Goal: Task Accomplishment & Management: Manage account settings

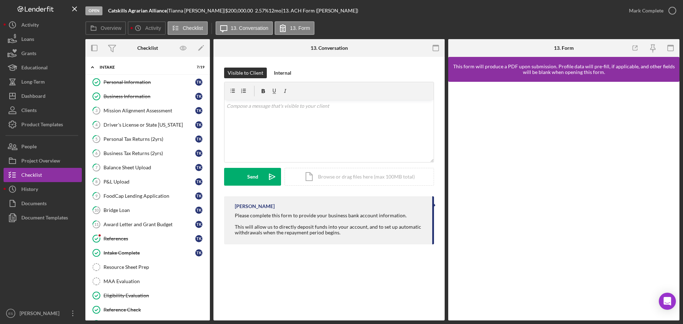
scroll to position [182, 0]
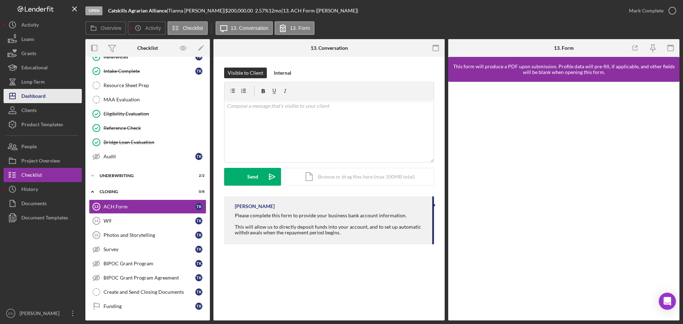
click at [44, 94] on div "Dashboard" at bounding box center [33, 97] width 24 height 16
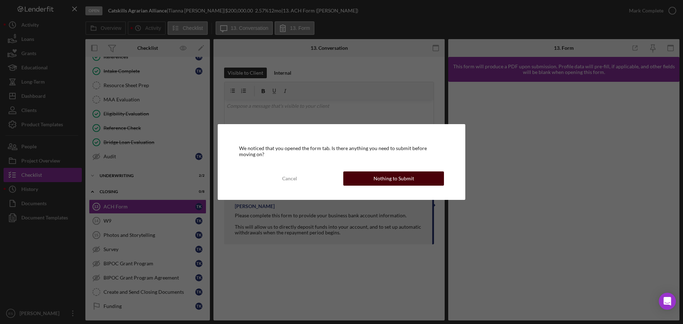
click at [410, 181] on div "Nothing to Submit" at bounding box center [393, 178] width 41 height 14
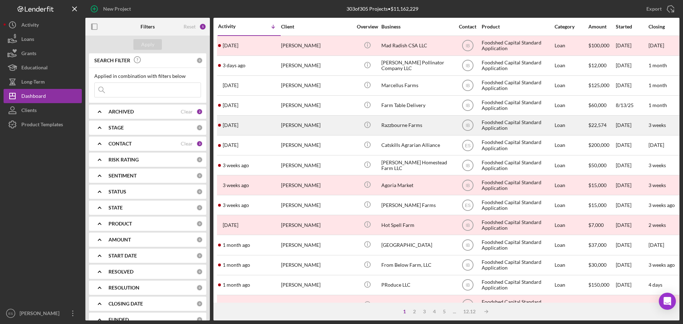
click at [341, 130] on div "[PERSON_NAME]" at bounding box center [316, 125] width 71 height 19
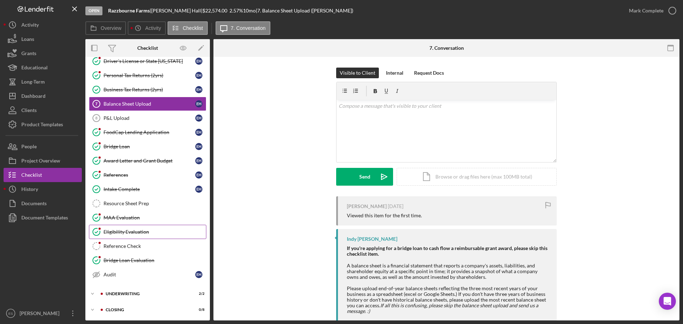
scroll to position [64, 0]
click at [142, 307] on div "Icon/Expander Closing 0 / 8" at bounding box center [147, 309] width 124 height 14
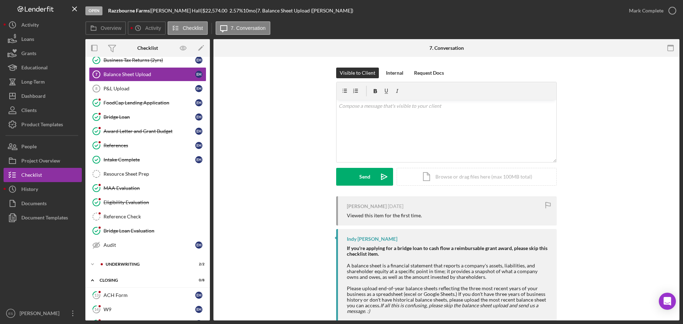
scroll to position [182, 0]
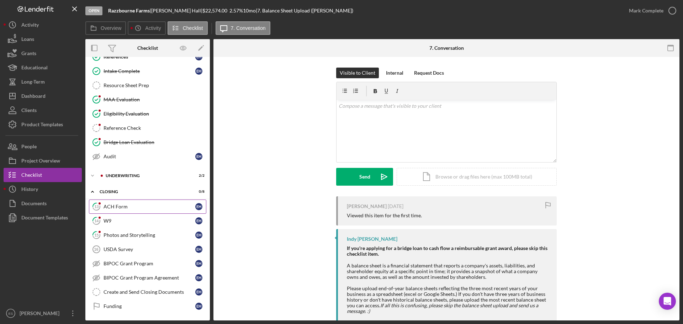
click at [135, 204] on div "ACH Form" at bounding box center [149, 207] width 92 height 6
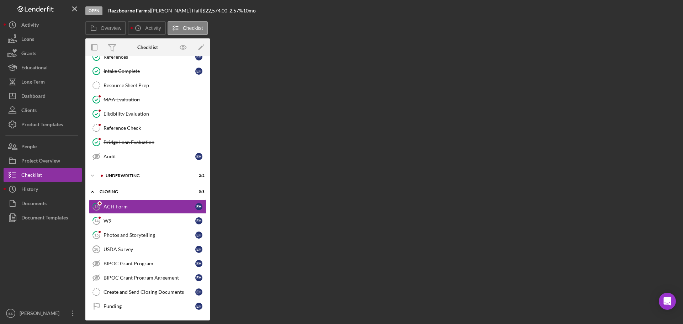
scroll to position [182, 0]
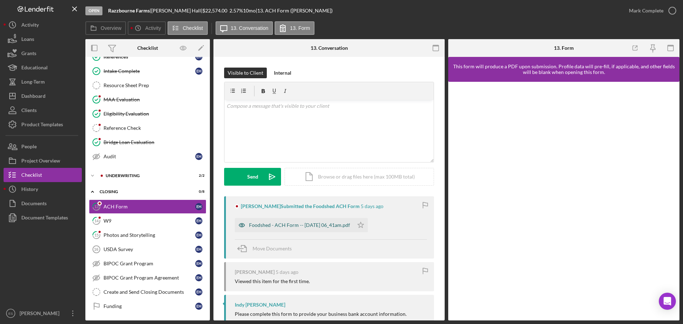
click at [328, 228] on div "Foodshed - ACH Form -- [DATE] 06_41am.pdf" at bounding box center [294, 225] width 119 height 14
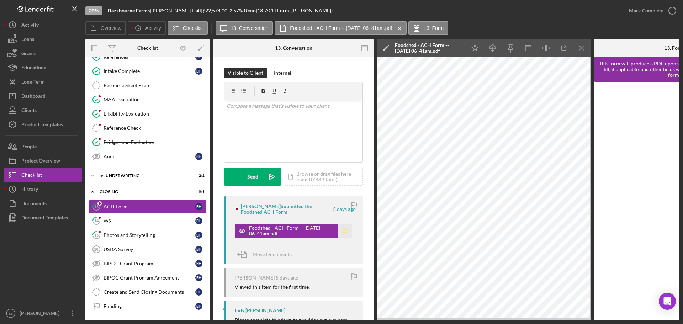
click at [344, 231] on icon "Icon/Star" at bounding box center [345, 231] width 14 height 14
click at [647, 12] on div "Mark Complete" at bounding box center [646, 11] width 34 height 14
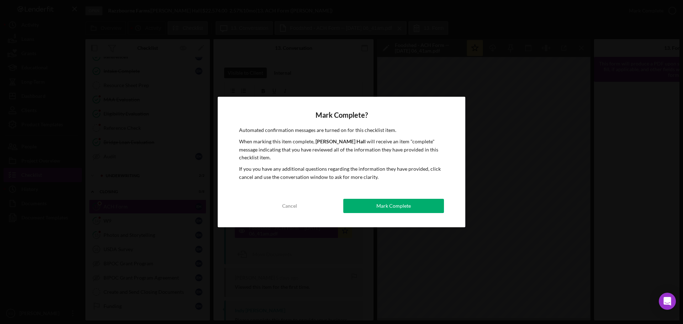
click at [356, 214] on div "Mark Complete? Automated confirmation messages are turned on for this checklist…" at bounding box center [341, 162] width 247 height 130
click at [351, 206] on button "Mark Complete" at bounding box center [393, 206] width 101 height 14
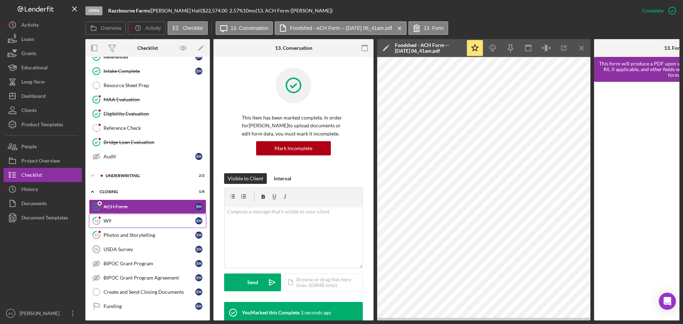
click at [117, 220] on div "W9" at bounding box center [149, 221] width 92 height 6
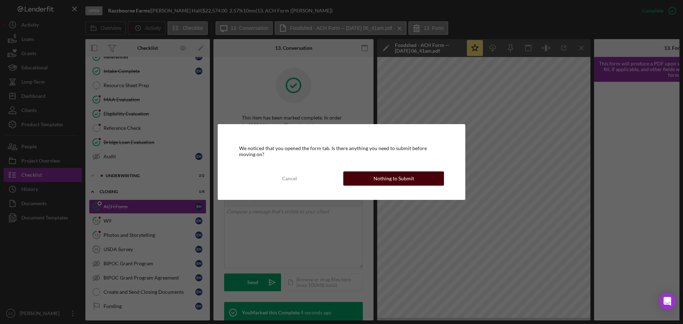
click at [380, 181] on div "Nothing to Submit" at bounding box center [393, 178] width 41 height 14
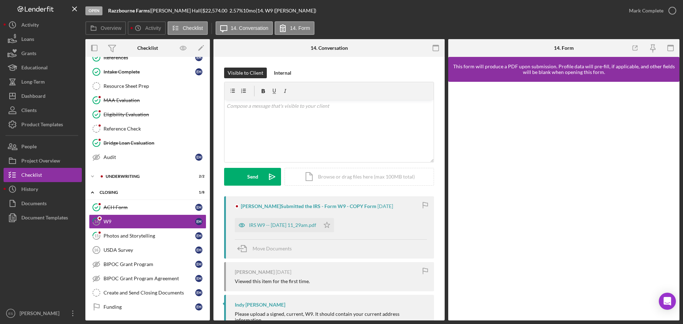
scroll to position [182, 0]
click at [297, 224] on div "IRS W9 -- [DATE] 11_29am.pdf" at bounding box center [282, 225] width 67 height 6
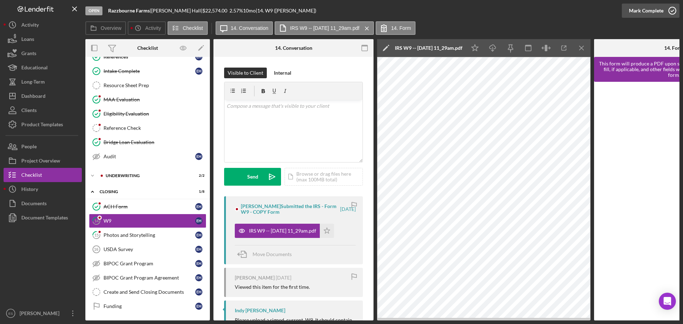
click at [658, 7] on div "Mark Complete" at bounding box center [646, 11] width 34 height 14
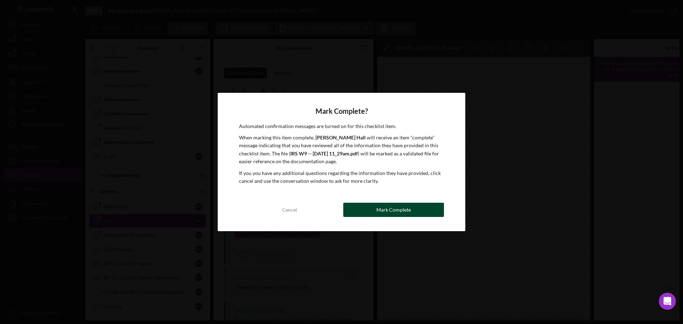
click at [383, 212] on div "Mark Complete" at bounding box center [393, 210] width 34 height 14
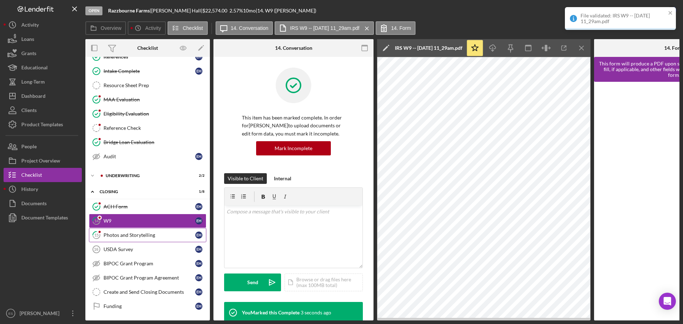
click at [132, 232] on div "Photos and Storytelling" at bounding box center [149, 235] width 92 height 6
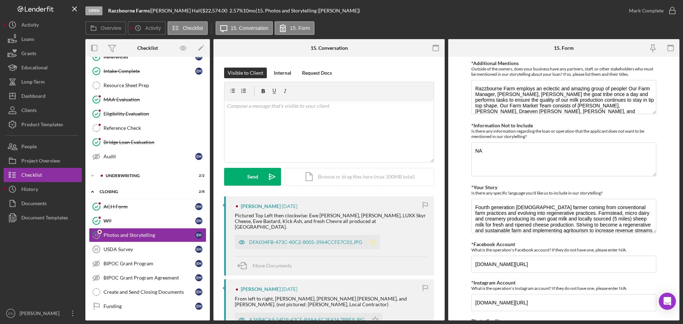
click at [374, 238] on icon "Icon/Star" at bounding box center [373, 242] width 14 height 14
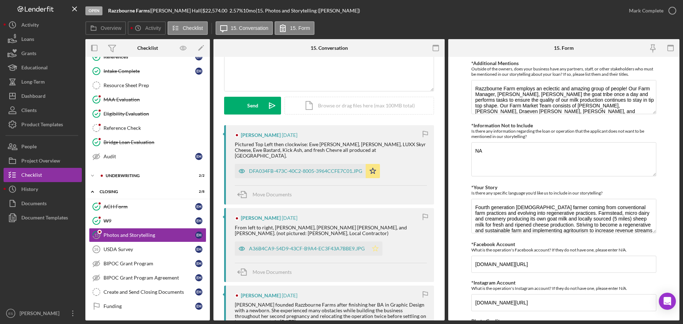
click at [375, 242] on icon "Icon/Star" at bounding box center [375, 248] width 14 height 14
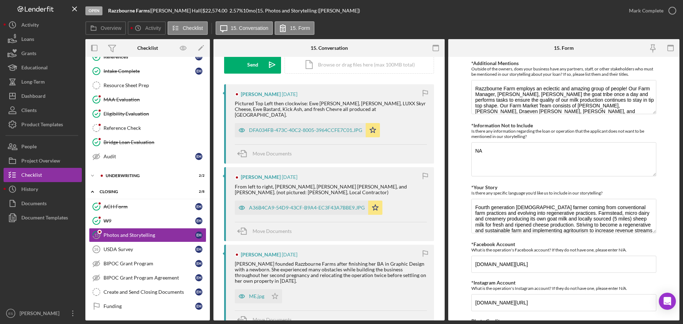
scroll to position [178, 0]
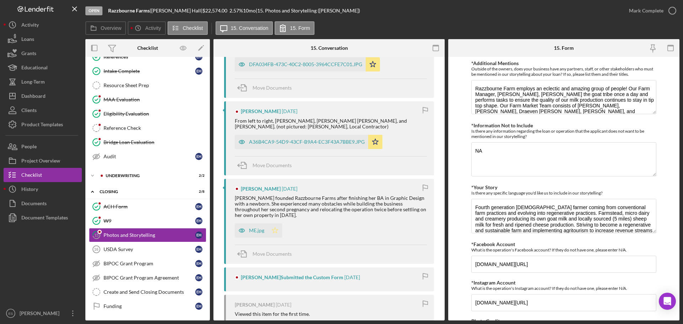
click at [277, 225] on icon "Icon/Star" at bounding box center [275, 230] width 14 height 14
click at [642, 11] on div "Mark Complete" at bounding box center [646, 11] width 34 height 14
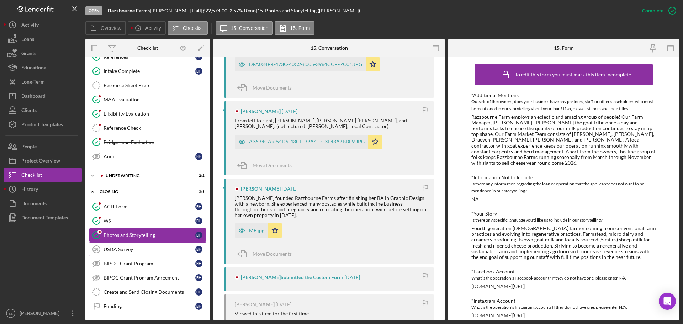
click at [122, 247] on div "USDA Survey" at bounding box center [149, 249] width 92 height 6
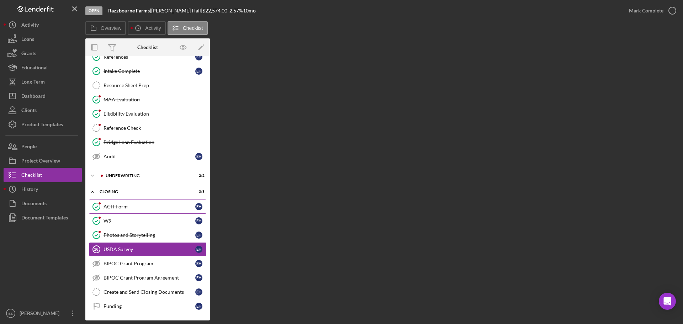
scroll to position [182, 0]
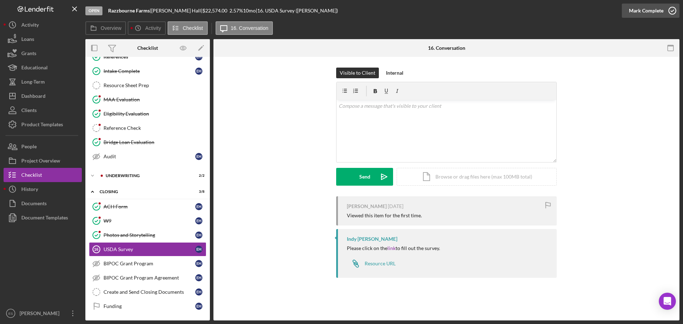
click at [643, 7] on div "Mark Complete" at bounding box center [646, 11] width 34 height 14
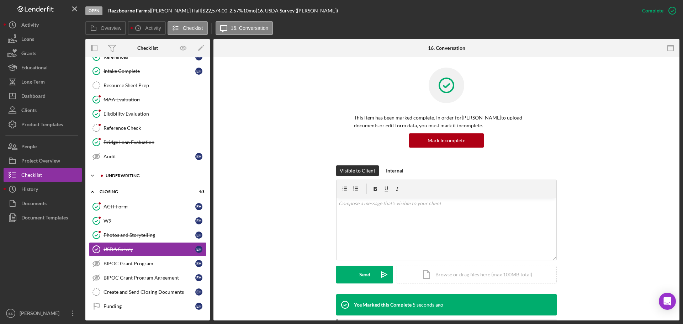
click at [131, 176] on div "Underwriting" at bounding box center [153, 176] width 95 height 4
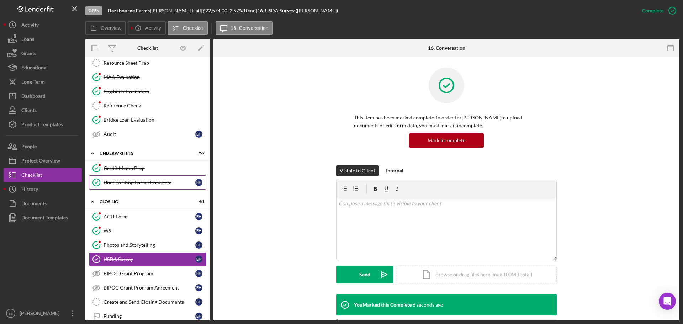
scroll to position [214, 0]
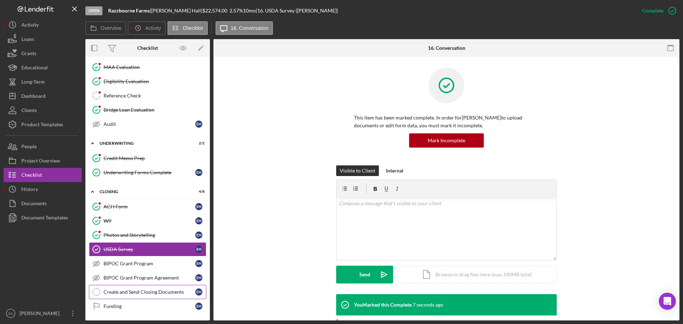
click at [123, 296] on link "Create and Send Closing Documents Create and Send Closing Documents E H" at bounding box center [147, 292] width 117 height 14
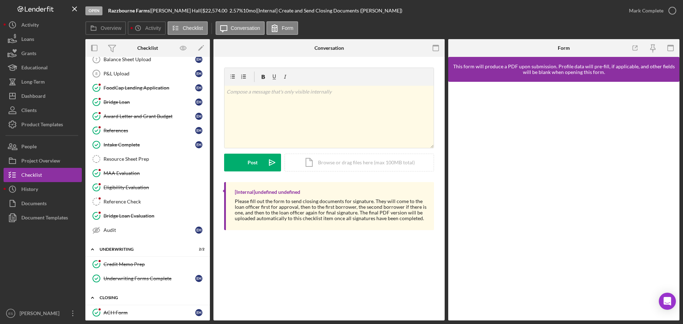
scroll to position [214, 0]
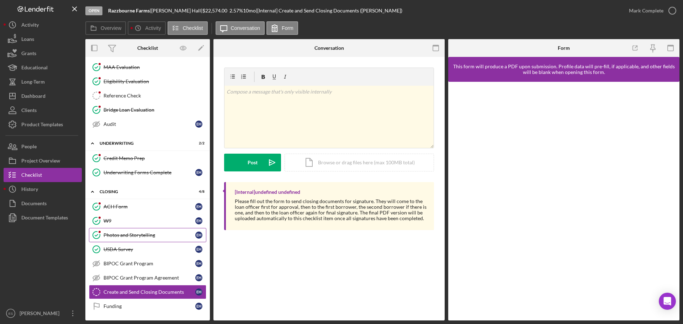
click at [137, 236] on div "Photos and Storytelling" at bounding box center [149, 235] width 92 height 6
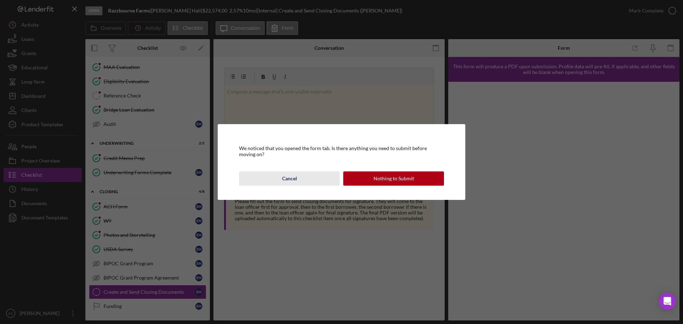
click at [309, 182] on button "Cancel" at bounding box center [289, 178] width 101 height 14
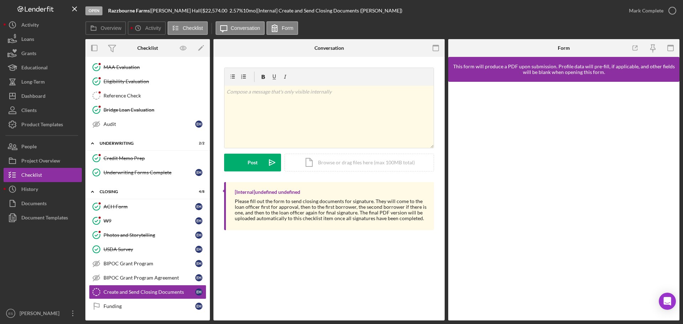
click at [385, 289] on div "Create and Send Closing Documents Create and Send Closing Documents v Color tea…" at bounding box center [328, 188] width 231 height 263
click at [348, 302] on div "Create and Send Closing Documents Create and Send Closing Documents v Color tea…" at bounding box center [328, 188] width 231 height 263
click at [142, 235] on div "Photos and Storytelling" at bounding box center [149, 235] width 92 height 6
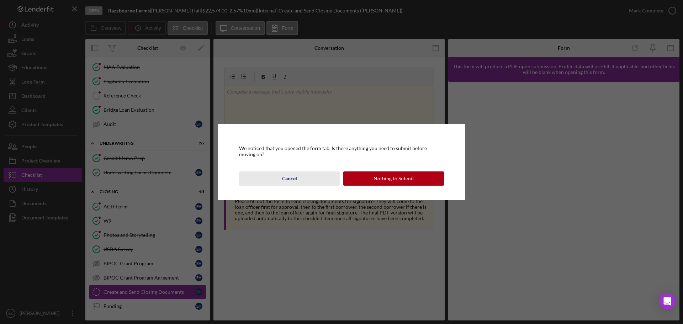
click at [285, 181] on div "Cancel" at bounding box center [289, 178] width 15 height 14
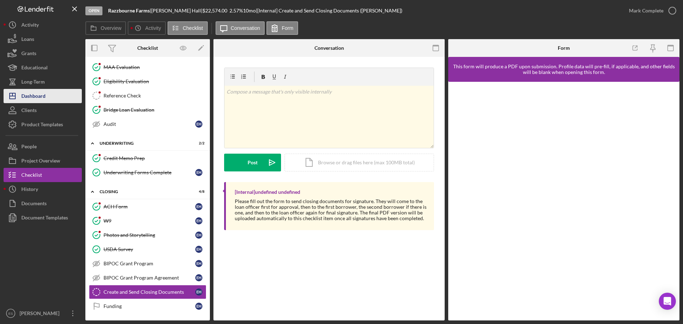
click at [46, 94] on button "Icon/Dashboard Dashboard" at bounding box center [43, 96] width 78 height 14
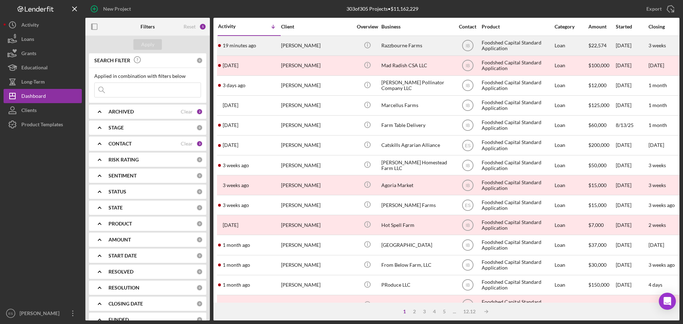
click at [302, 49] on div "[PERSON_NAME]" at bounding box center [316, 45] width 71 height 19
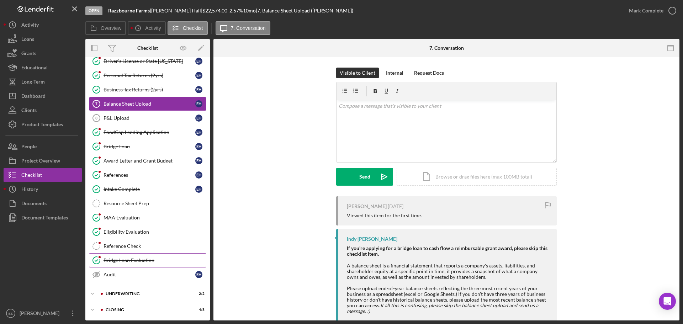
scroll to position [64, 0]
click at [126, 309] on div "Closing" at bounding box center [153, 309] width 95 height 4
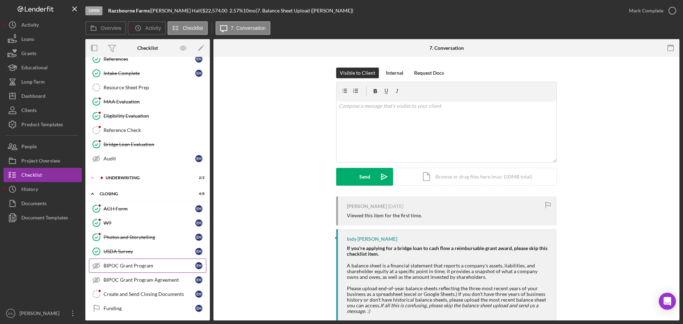
scroll to position [182, 0]
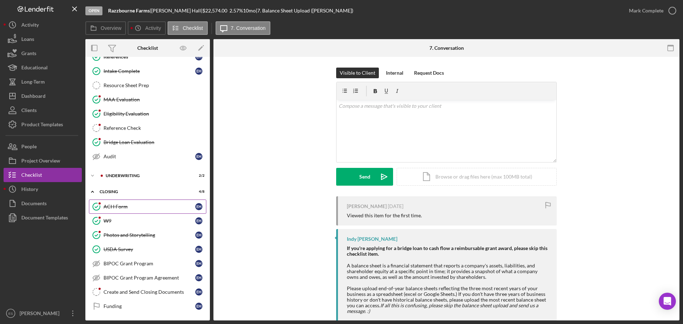
click at [154, 207] on div "ACH Form" at bounding box center [149, 207] width 92 height 6
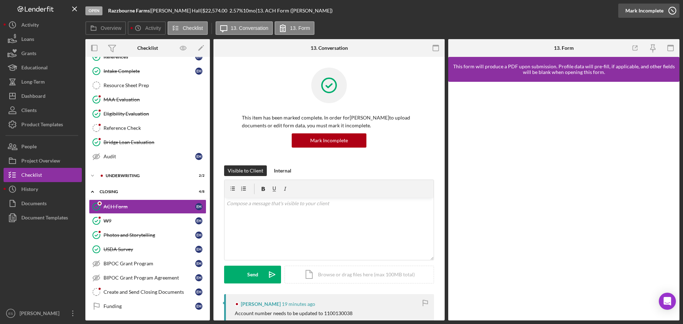
click at [650, 12] on div "Mark Incomplete" at bounding box center [644, 11] width 38 height 14
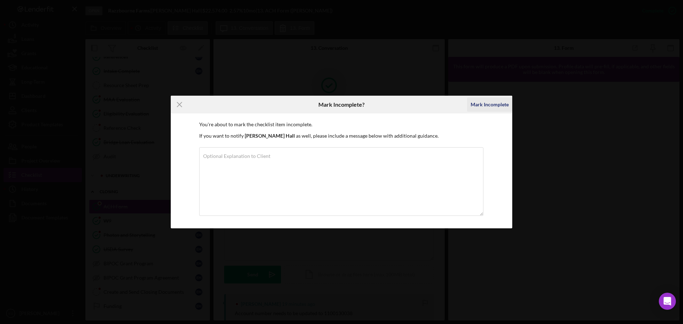
click at [485, 105] on div "Mark Incomplete" at bounding box center [489, 104] width 38 height 14
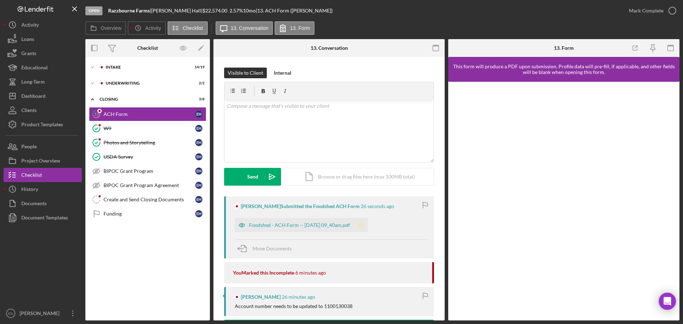
click at [364, 223] on polygon "button" at bounding box center [361, 225] width 6 height 6
click at [321, 223] on div "Foodshed - ACH Form -- 2025-08-28 09_40am.pdf" at bounding box center [299, 225] width 101 height 6
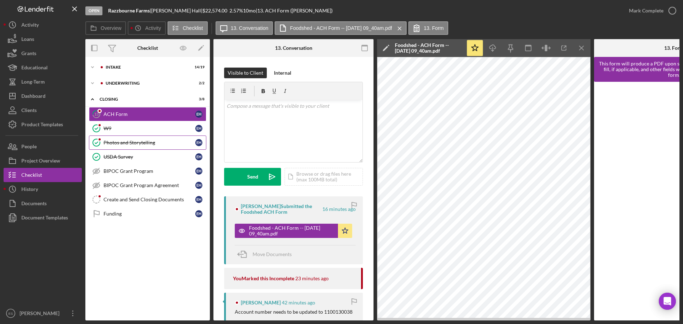
click at [137, 139] on link "Photos and Storytelling Photos and Storytelling E H" at bounding box center [147, 142] width 117 height 14
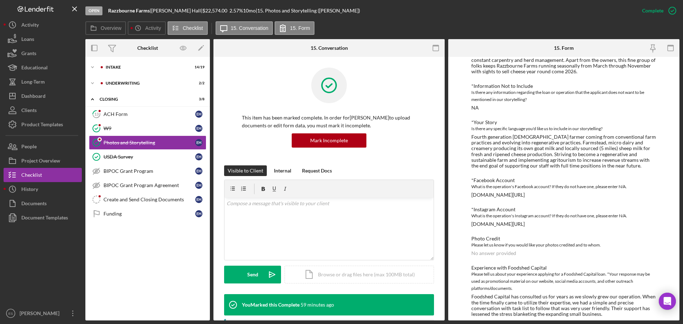
scroll to position [93, 0]
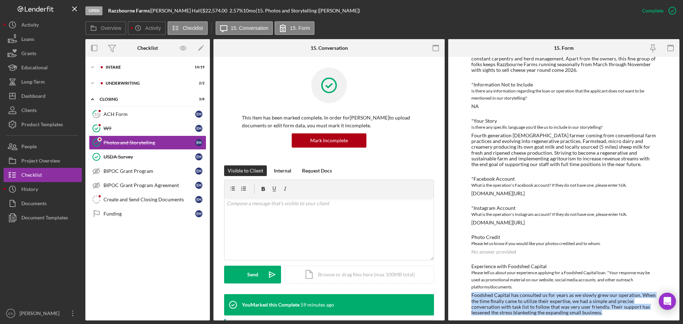
drag, startPoint x: 612, startPoint y: 308, endPoint x: 467, endPoint y: 290, distance: 146.1
click at [467, 290] on div "To edit this form you must mark this item incomplete *Additional Mentions Outsi…" at bounding box center [563, 188] width 231 height 263
copy div "Foodshed Capital has consulted us for years as we slowly grew our operation. Wh…"
